Goal: Information Seeking & Learning: Learn about a topic

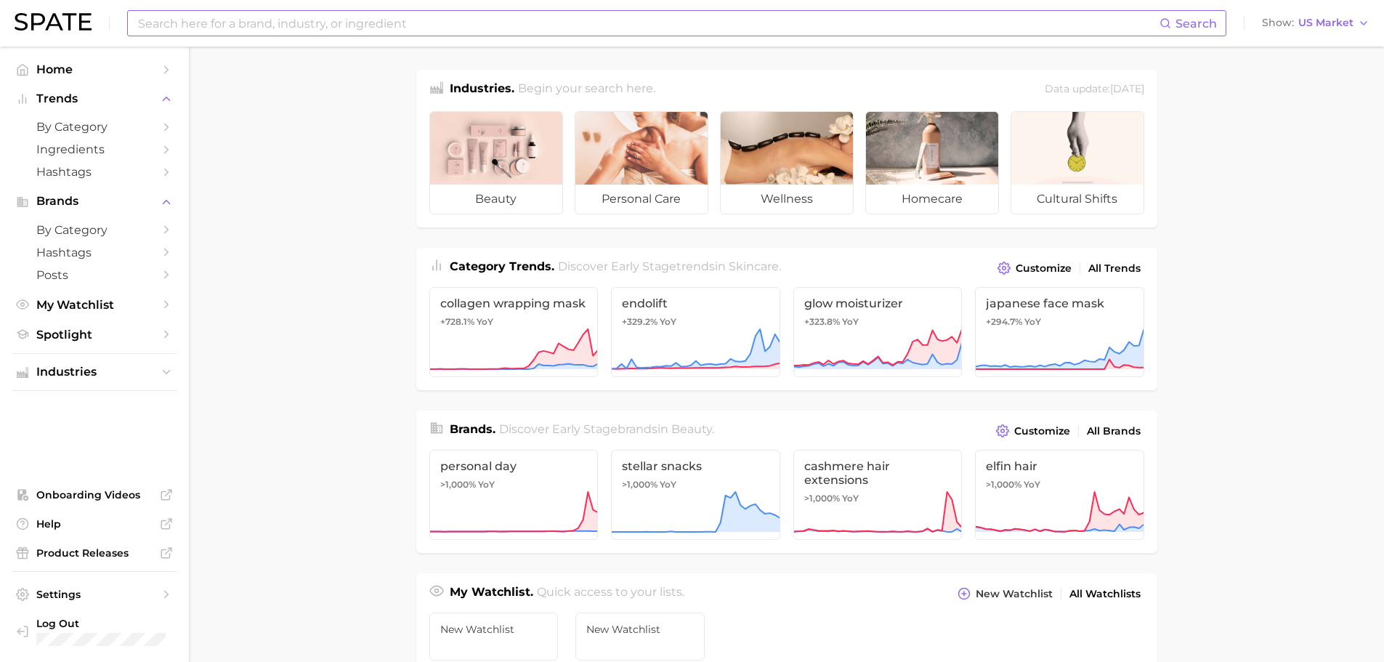
click at [222, 22] on input at bounding box center [648, 23] width 1023 height 25
type input "castor oil"
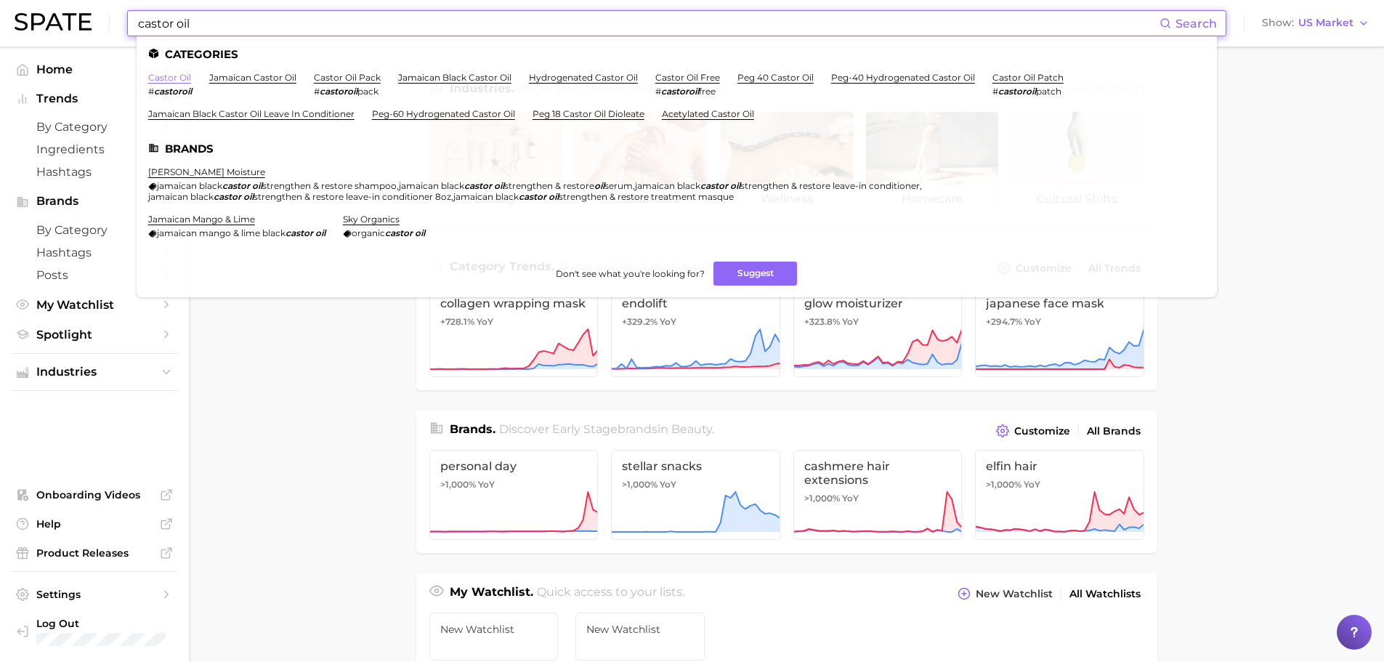
click at [169, 78] on link "castor oil" at bounding box center [169, 77] width 43 height 11
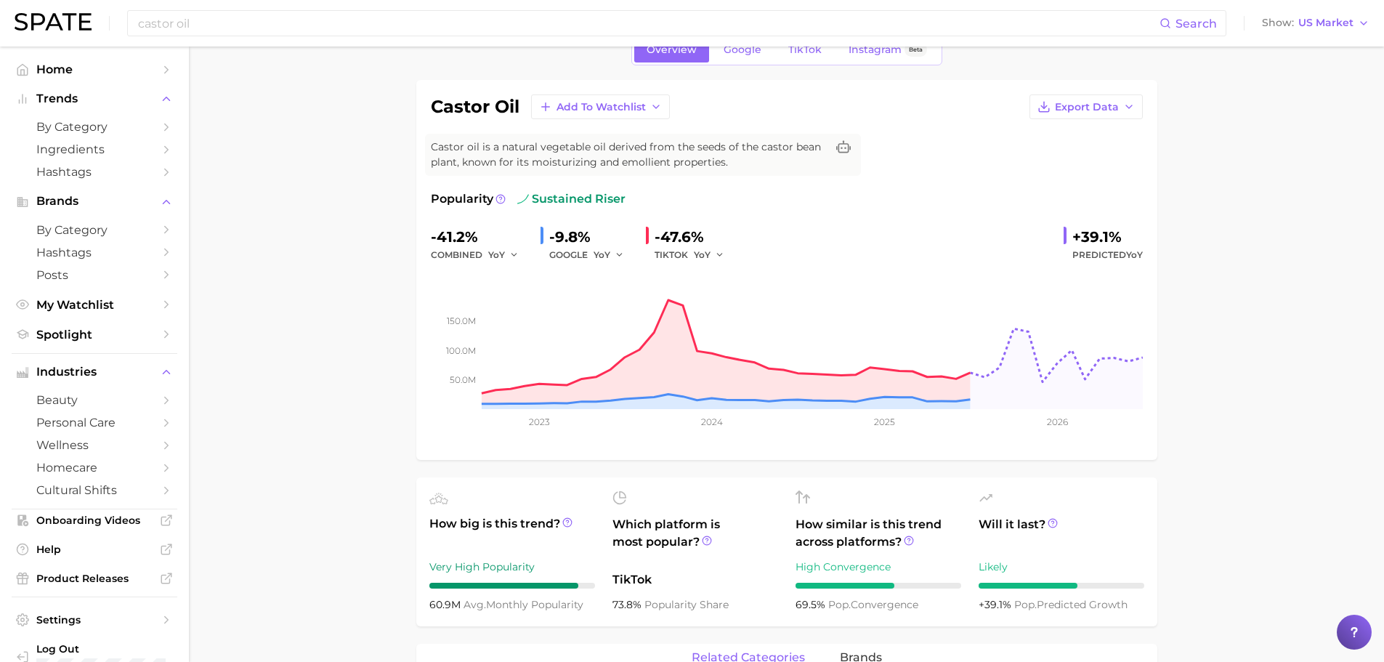
scroll to position [73, 0]
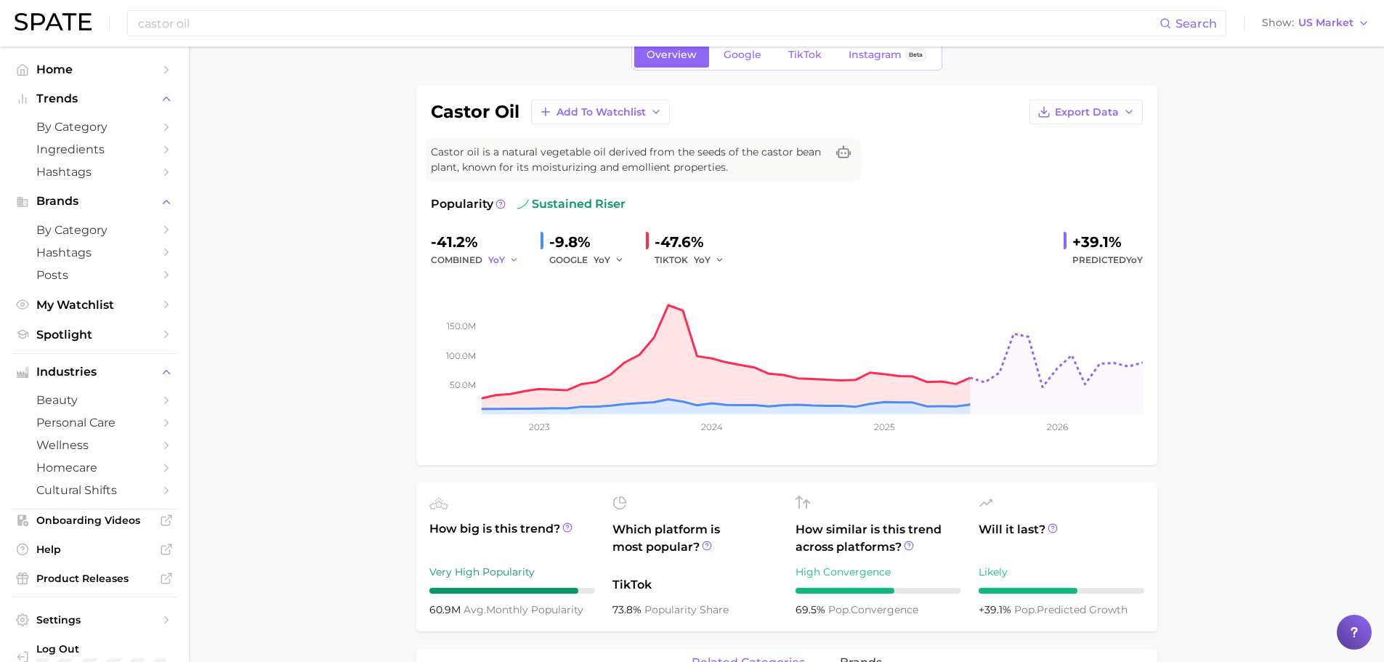
click at [511, 262] on icon "button" at bounding box center [514, 260] width 10 height 10
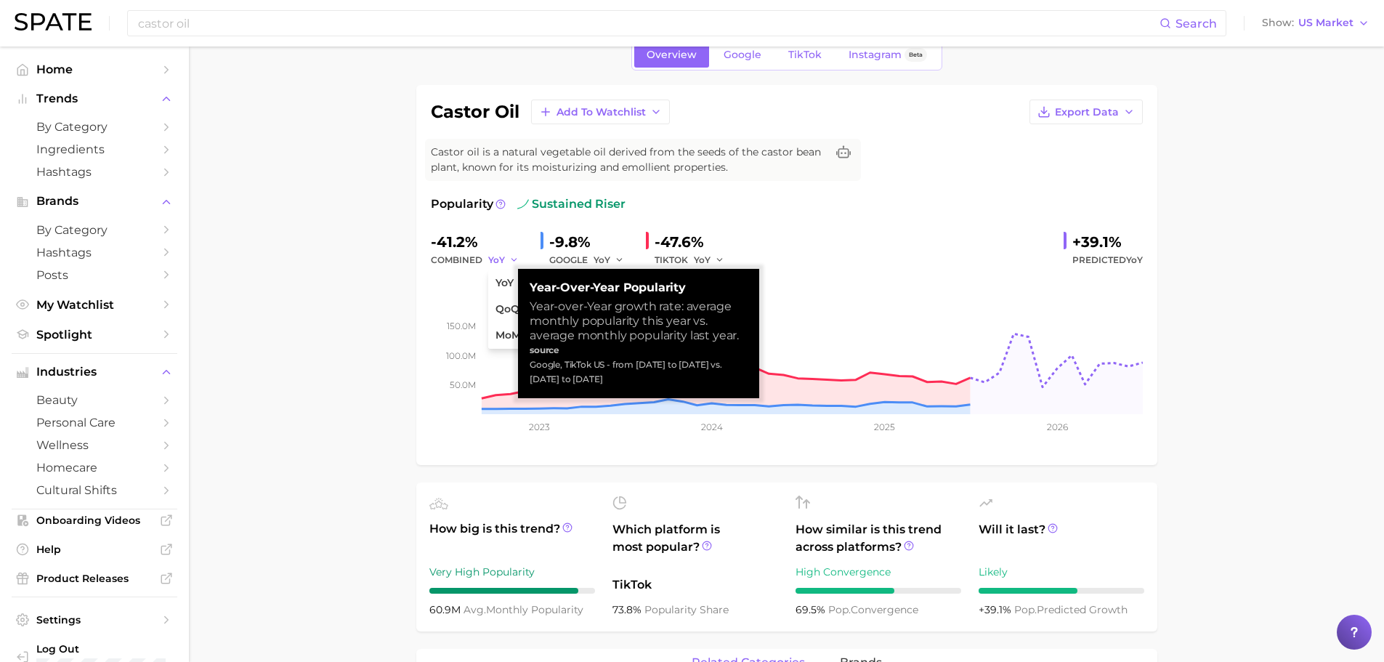
click at [511, 262] on icon "button" at bounding box center [514, 260] width 10 height 10
